Goal: Task Accomplishment & Management: Use online tool/utility

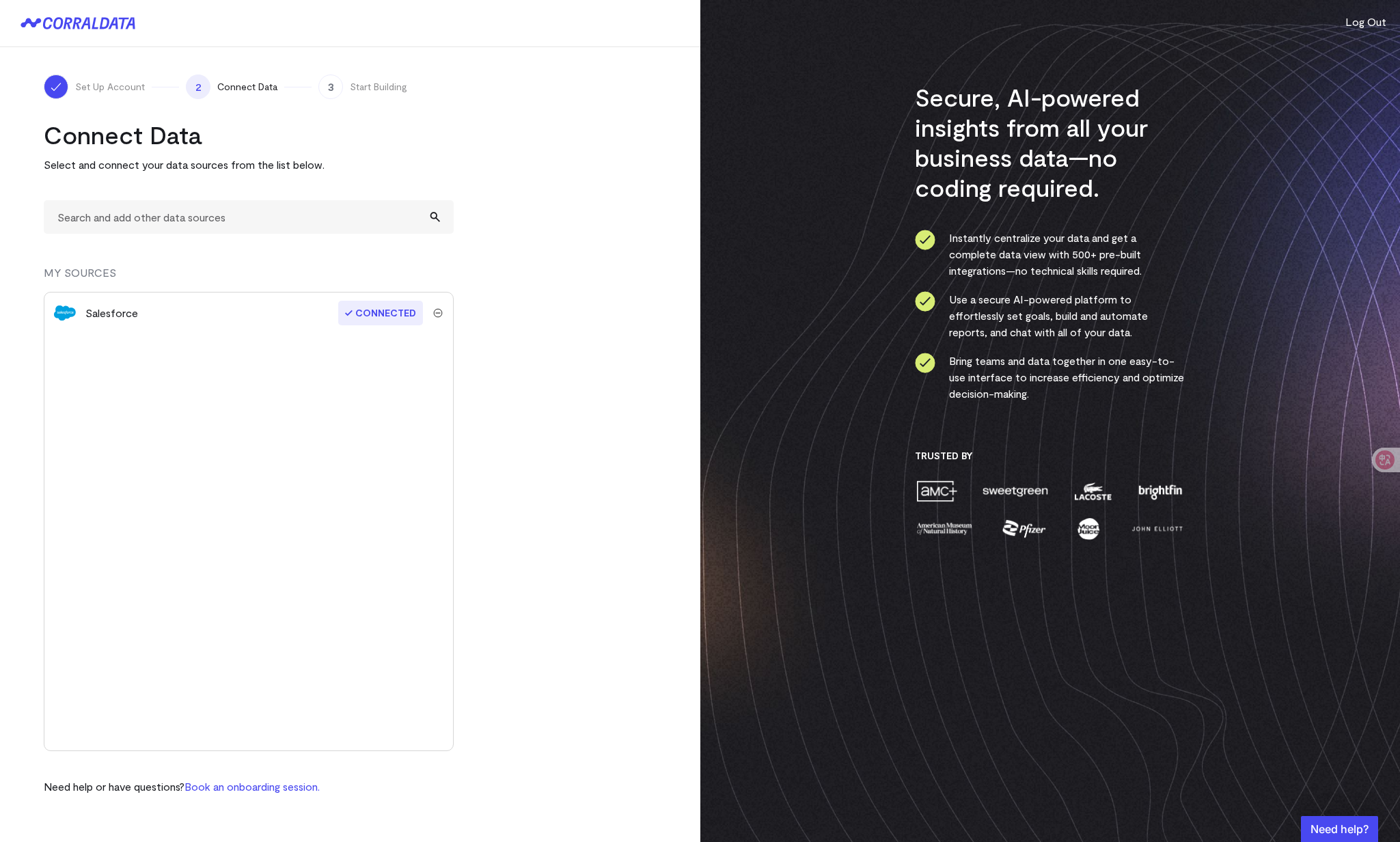
click at [247, 375] on div "Salesforce Connected" at bounding box center [249, 521] width 410 height 460
click at [173, 215] on input "text" at bounding box center [249, 216] width 410 height 34
type input "q"
click at [434, 216] on input "text" at bounding box center [249, 216] width 410 height 34
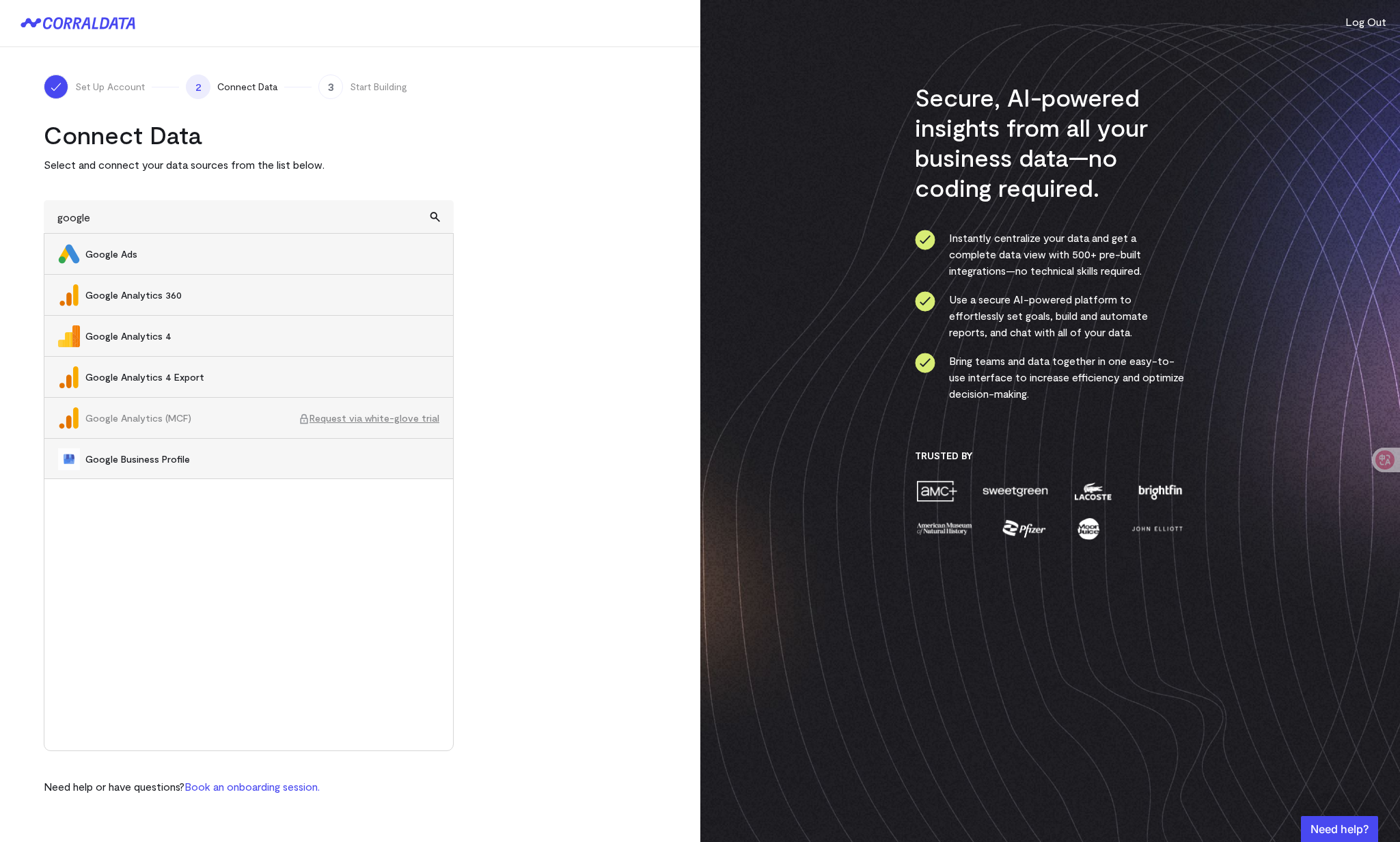
click at [153, 252] on span "Google Ads" at bounding box center [262, 254] width 354 height 14
type input "Google Ads"
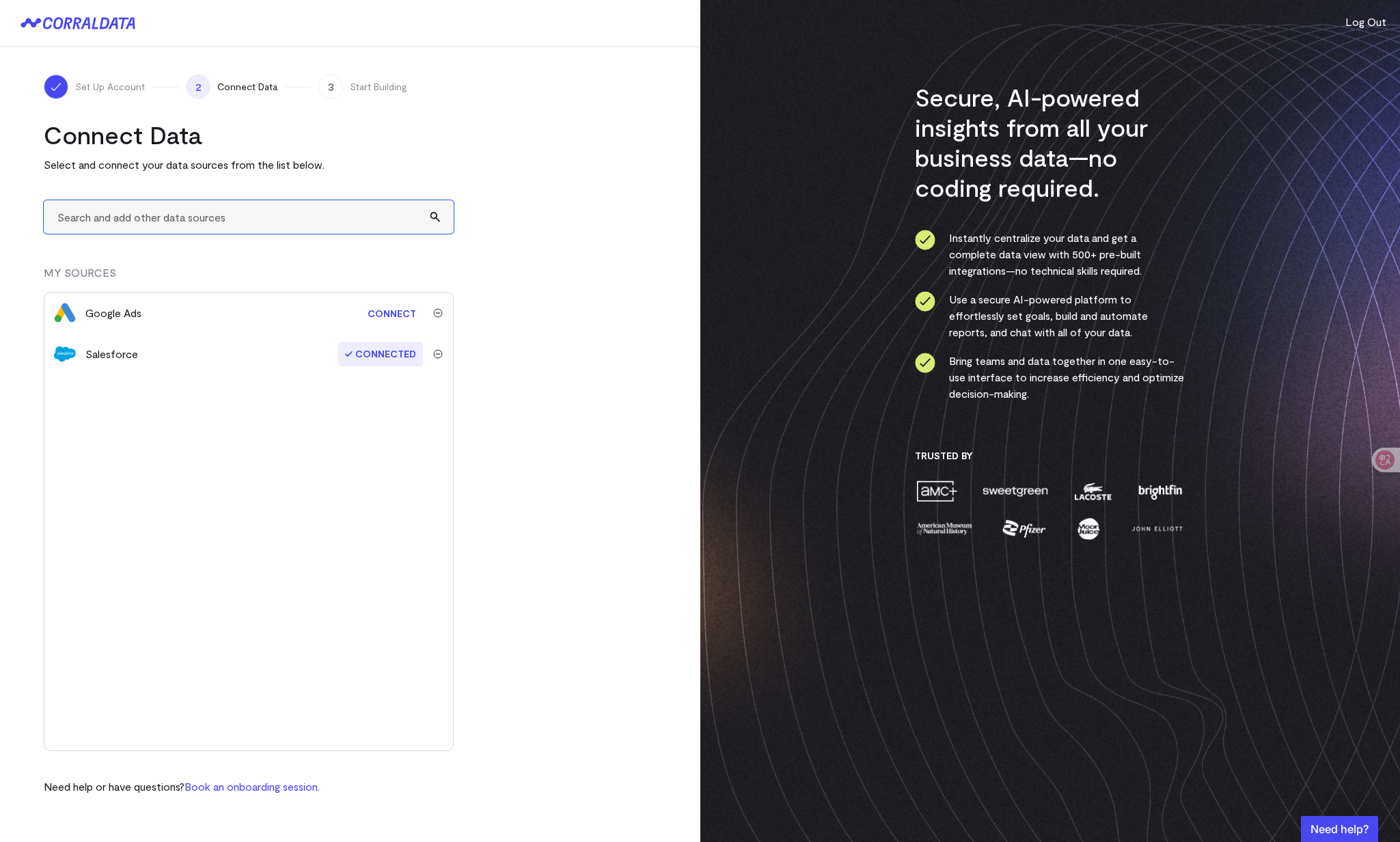
click at [200, 218] on input "text" at bounding box center [249, 216] width 410 height 34
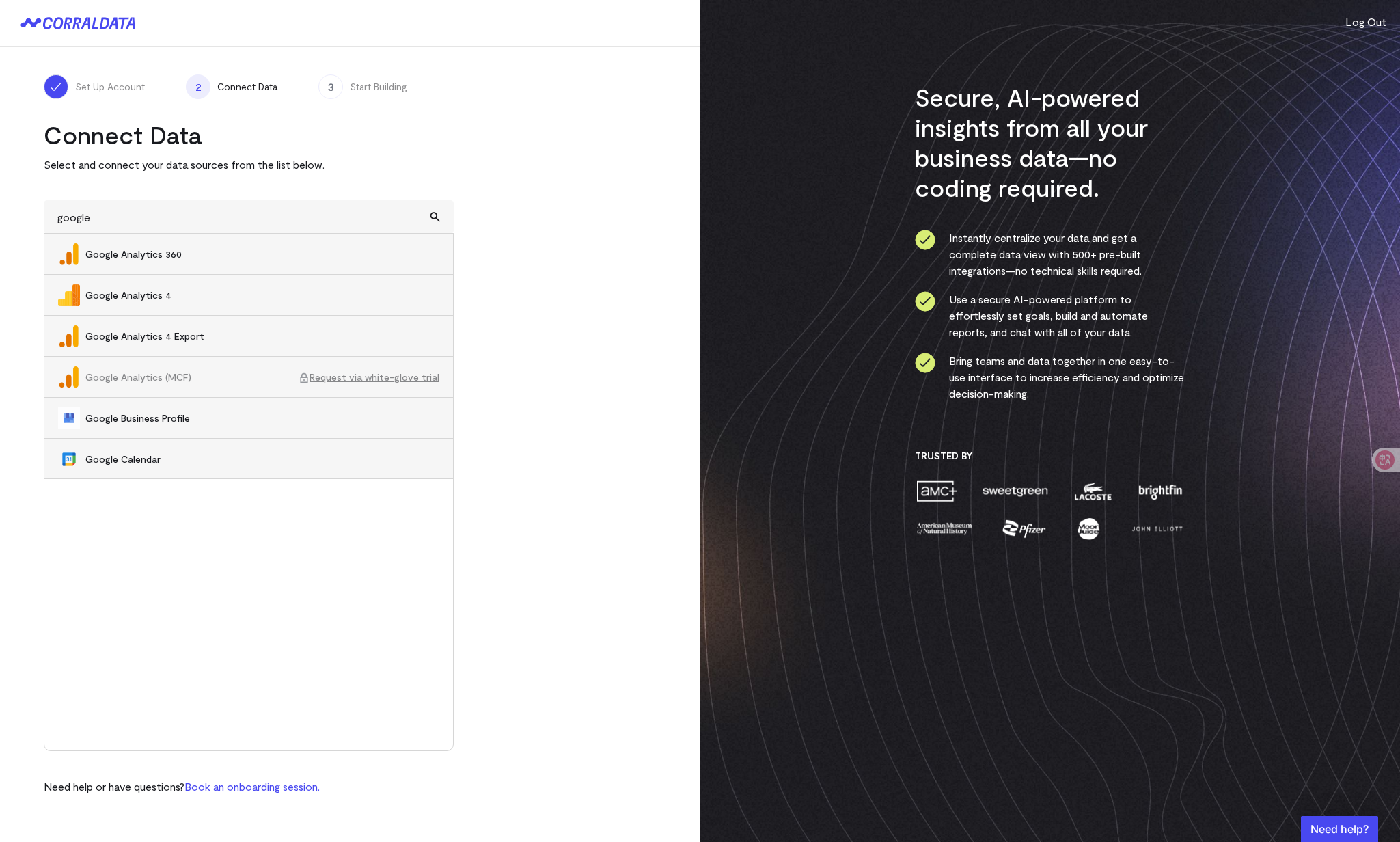
click at [187, 294] on span "Google Analytics 4" at bounding box center [262, 295] width 354 height 14
type input "Google Analytics 4"
